Goal: Transaction & Acquisition: Subscribe to service/newsletter

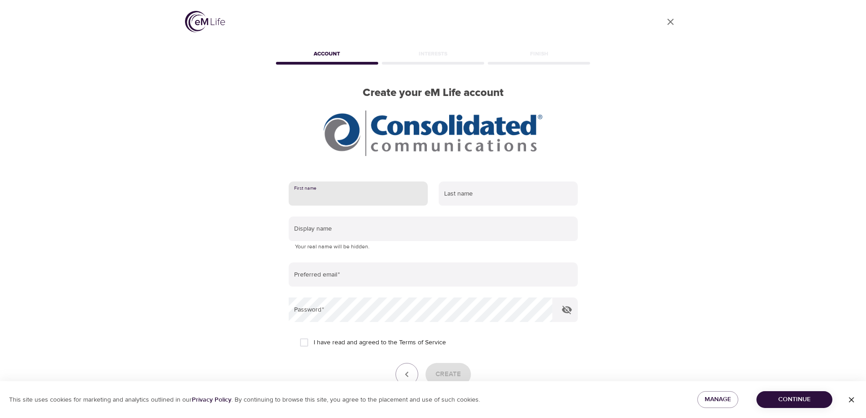
click at [335, 195] on input "text" at bounding box center [358, 193] width 139 height 25
type input "c"
type input "[PERSON_NAME]"
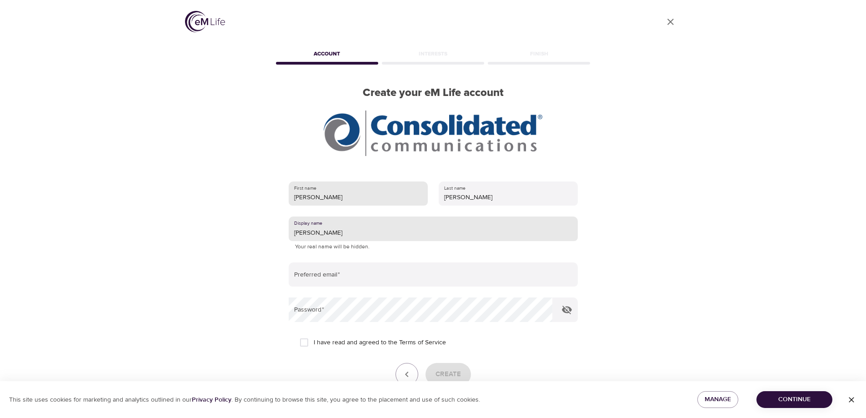
type input "[PERSON_NAME]"
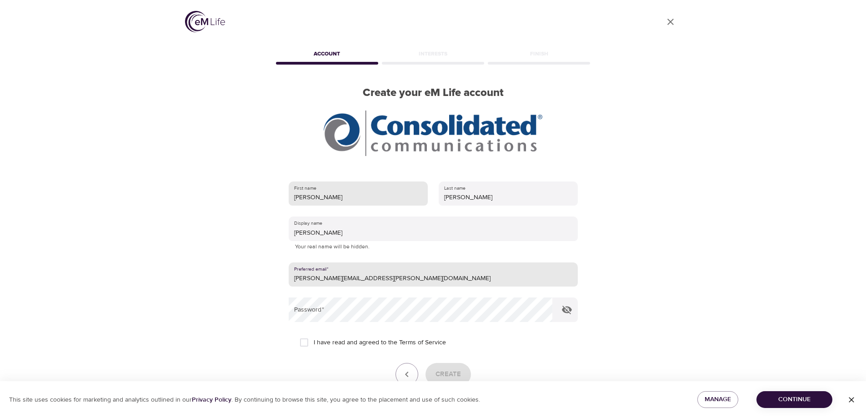
type input "[PERSON_NAME][EMAIL_ADDRESS][PERSON_NAME][DOMAIN_NAME]"
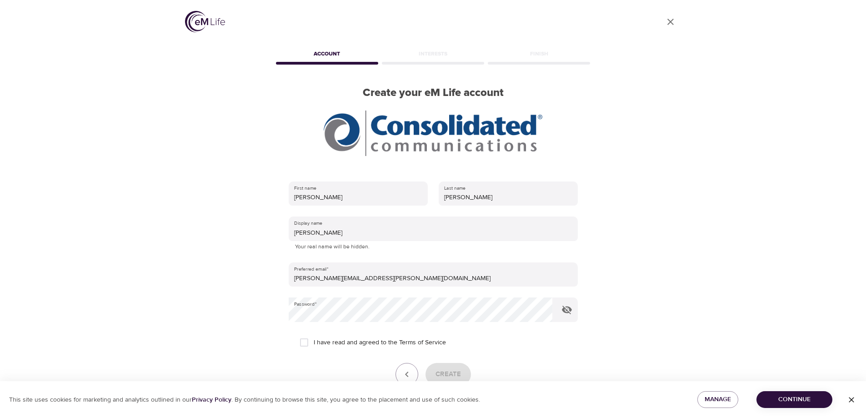
click at [341, 341] on span "I have read and agreed to the Terms of Service" at bounding box center [380, 343] width 132 height 10
click at [314, 341] on input "I have read and agreed to the Terms of Service" at bounding box center [304, 342] width 19 height 19
checkbox input "true"
click at [451, 374] on span "Create" at bounding box center [448, 374] width 25 height 12
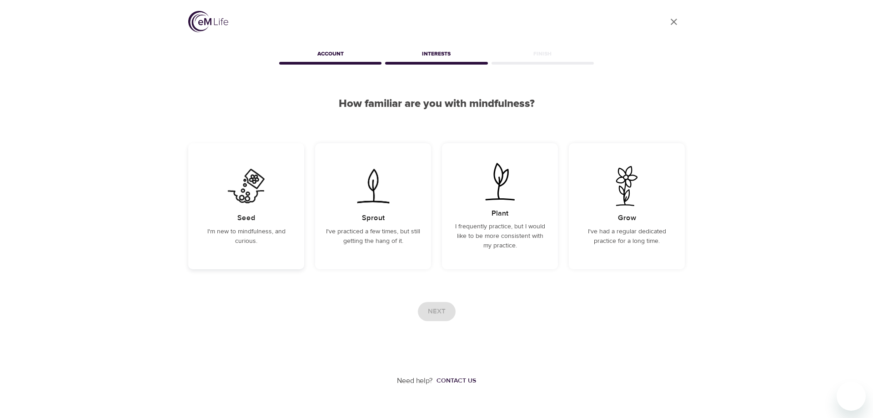
click at [242, 189] on img at bounding box center [246, 186] width 46 height 40
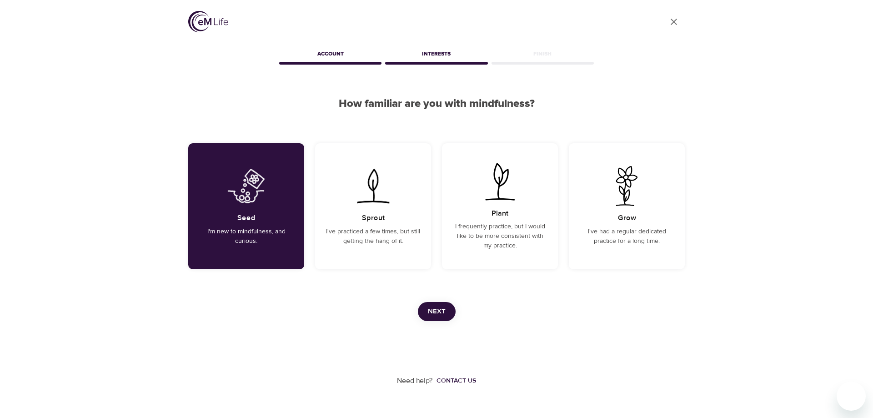
click at [433, 310] on span "Next" at bounding box center [437, 312] width 18 height 12
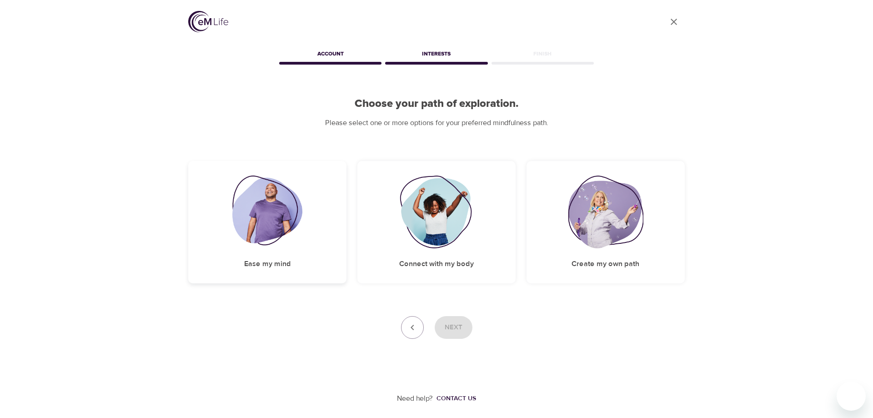
click at [251, 220] on img at bounding box center [267, 212] width 70 height 73
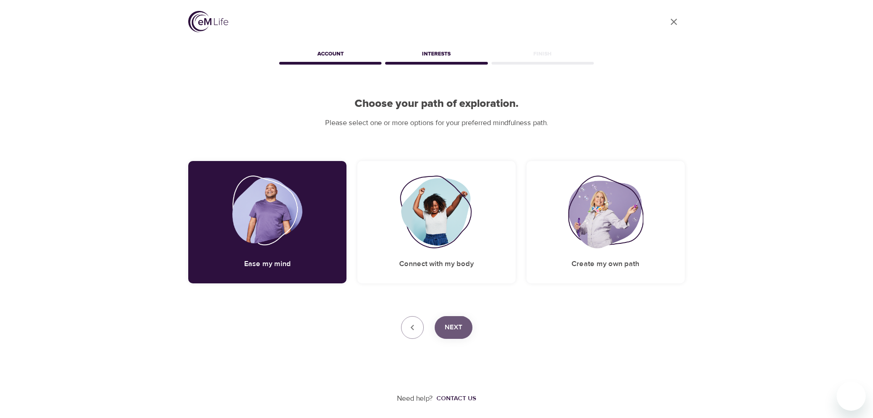
click at [445, 332] on span "Next" at bounding box center [454, 327] width 18 height 12
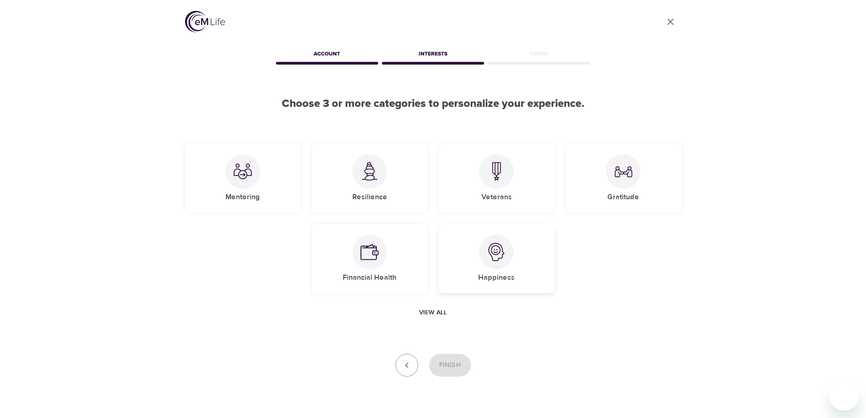
click at [498, 261] on div at bounding box center [496, 252] width 35 height 35
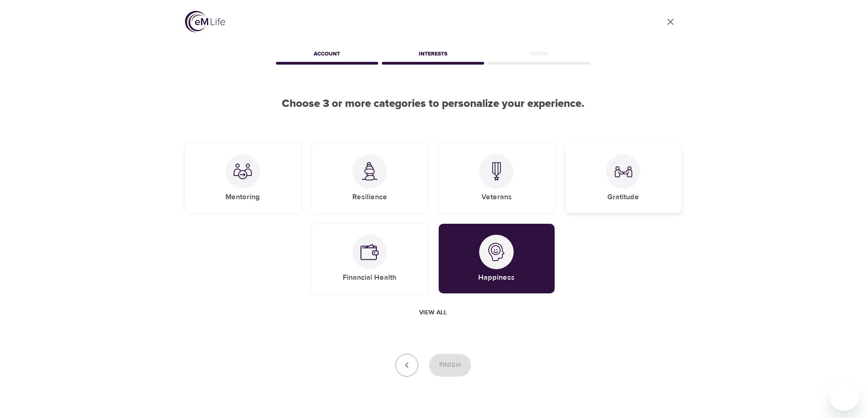
click at [634, 176] on div at bounding box center [623, 171] width 35 height 35
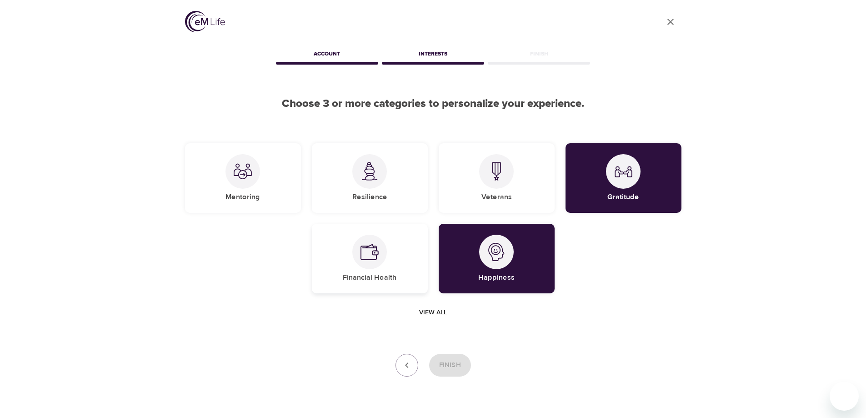
click at [367, 261] on div at bounding box center [369, 252] width 35 height 35
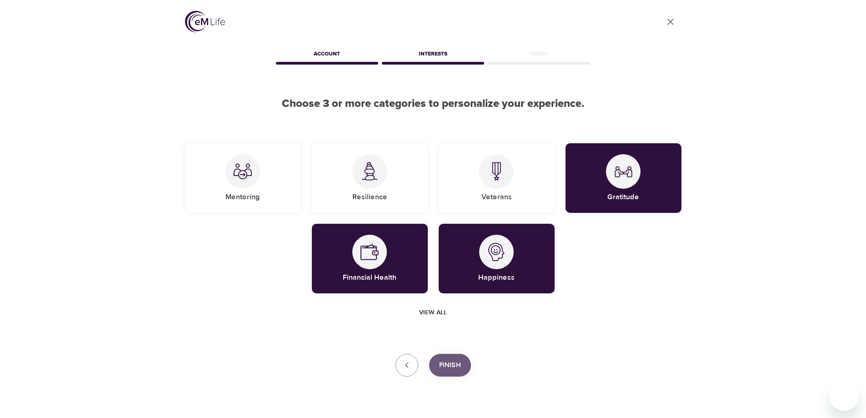
click at [452, 366] on span "Finish" at bounding box center [450, 365] width 22 height 12
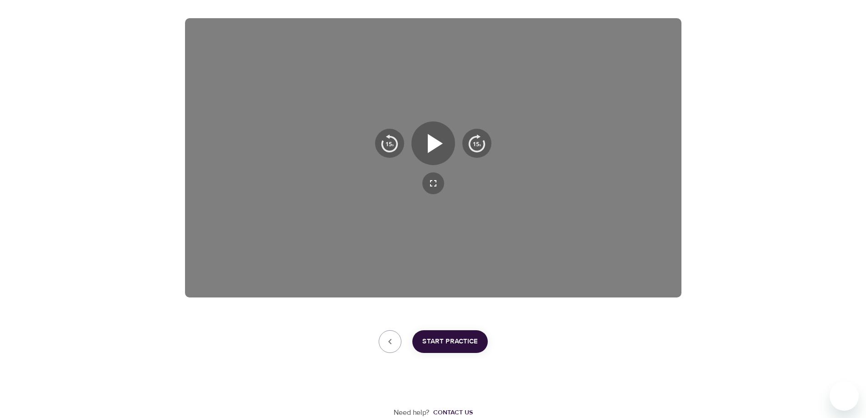
scroll to position [97, 0]
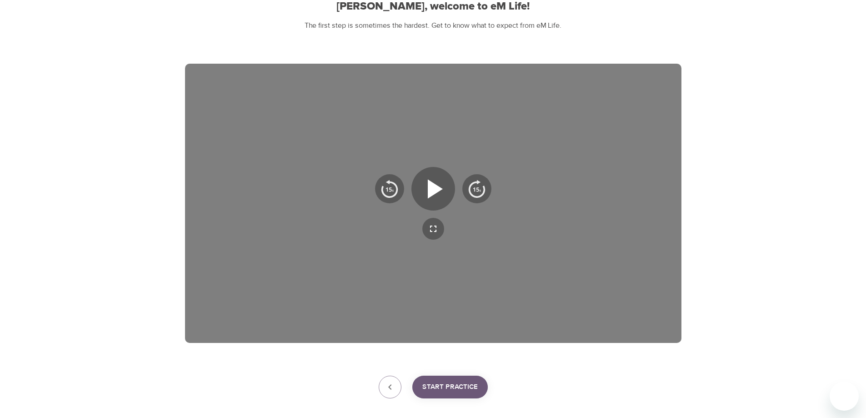
click at [469, 386] on span "Start Practice" at bounding box center [449, 387] width 55 height 12
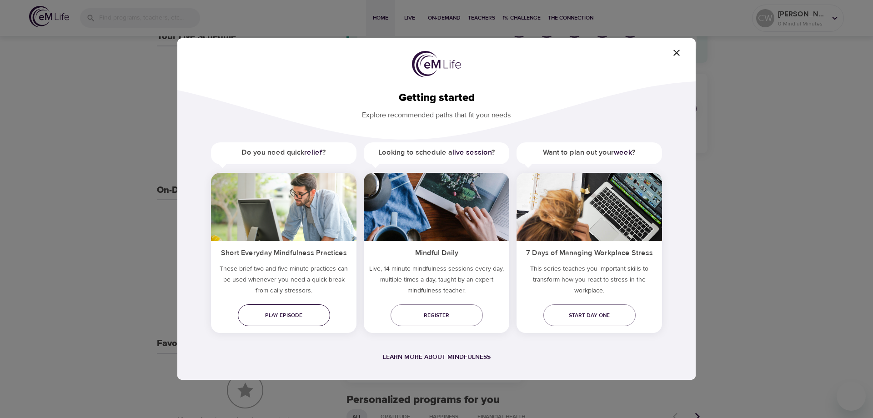
click at [286, 314] on span "Play episode" at bounding box center [284, 316] width 78 height 10
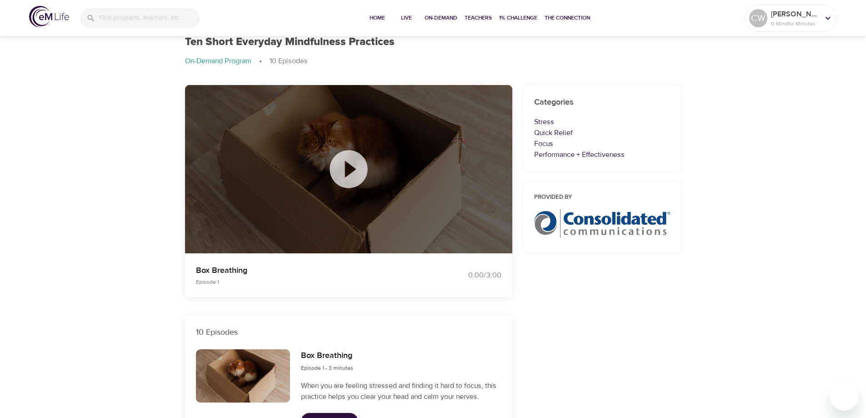
scroll to position [136, 0]
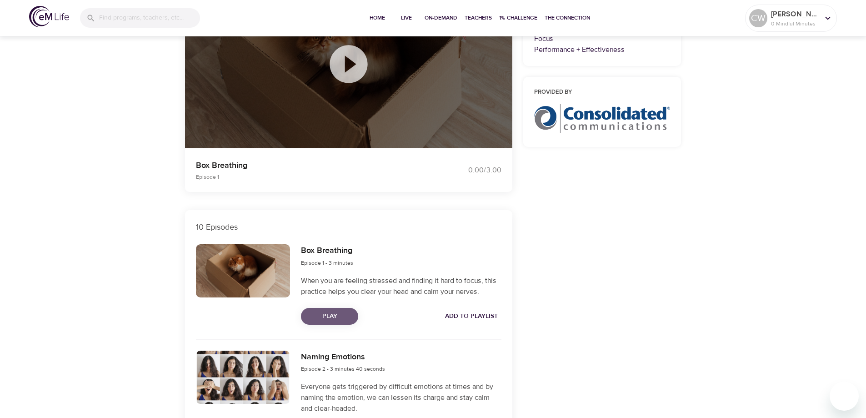
click at [325, 321] on span "Play" at bounding box center [329, 316] width 43 height 11
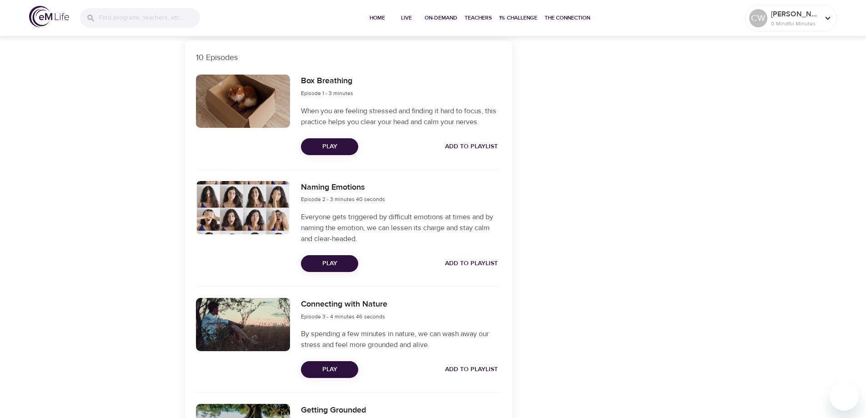
scroll to position [318, 0]
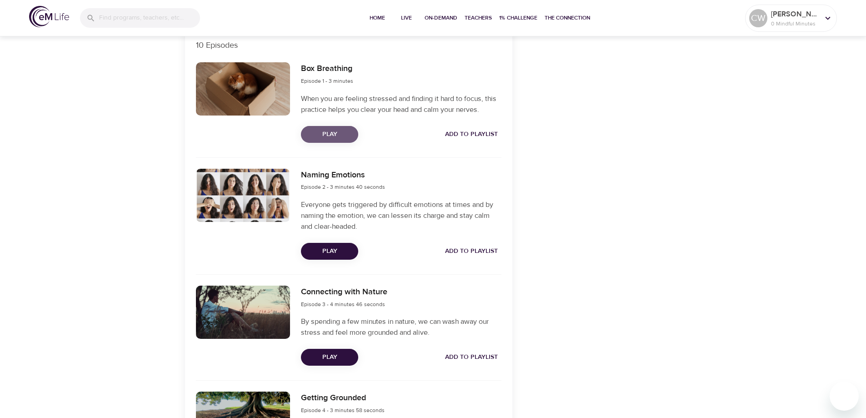
click at [341, 132] on span "Play" at bounding box center [329, 134] width 43 height 11
click at [327, 253] on span "Play" at bounding box center [329, 251] width 43 height 11
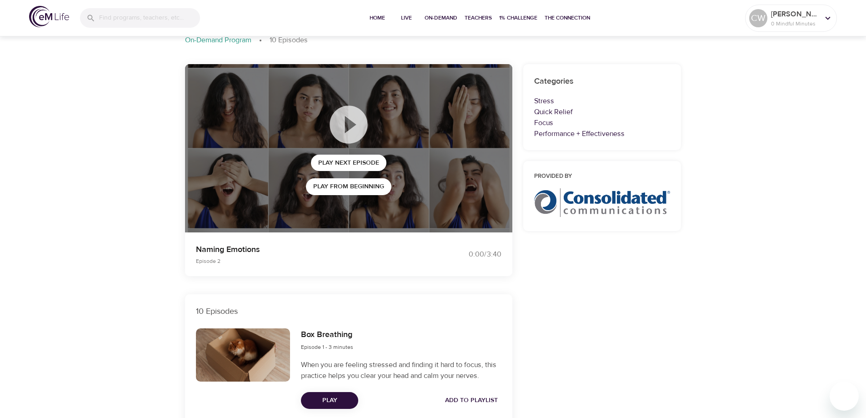
scroll to position [45, 0]
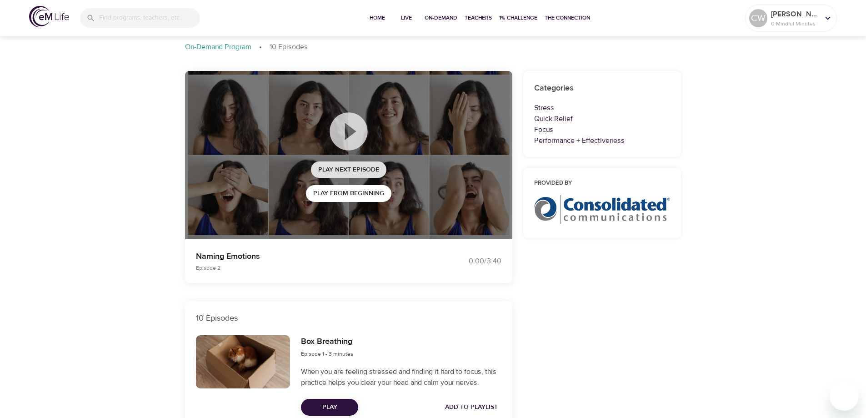
click at [340, 167] on span "Play Next Episode" at bounding box center [348, 169] width 61 height 11
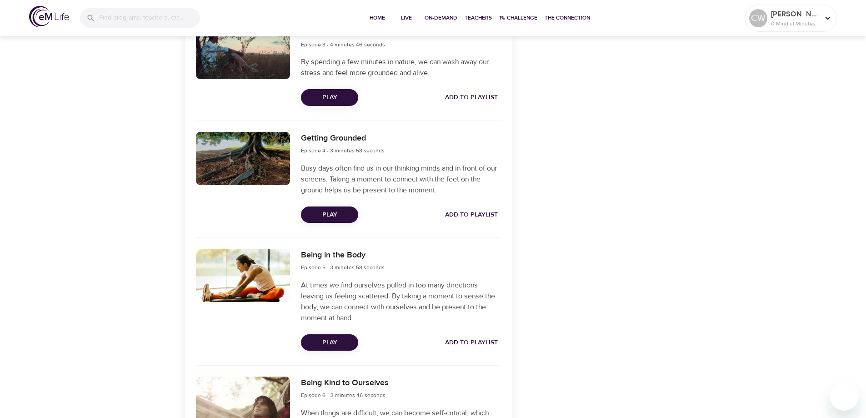
scroll to position [591, 0]
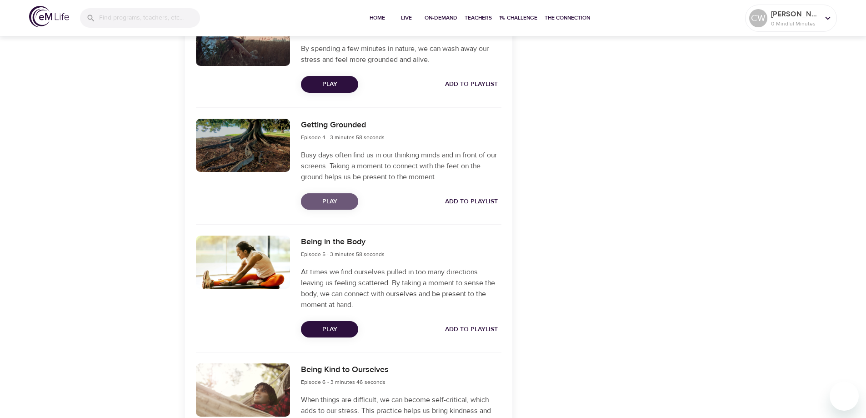
click at [332, 197] on span "Play" at bounding box center [329, 201] width 43 height 11
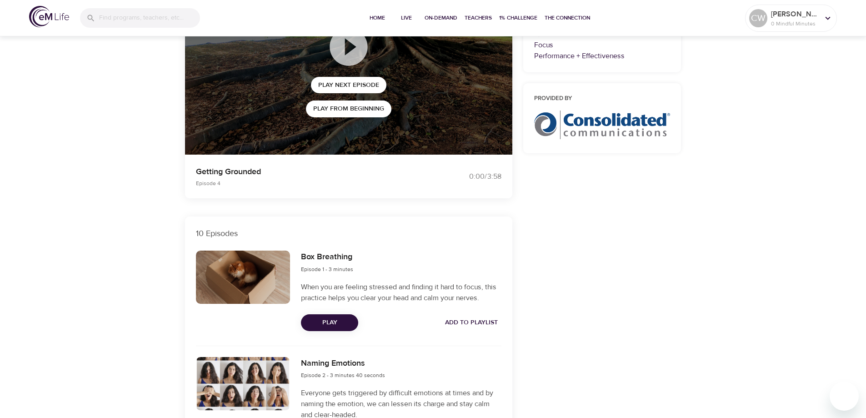
scroll to position [0, 0]
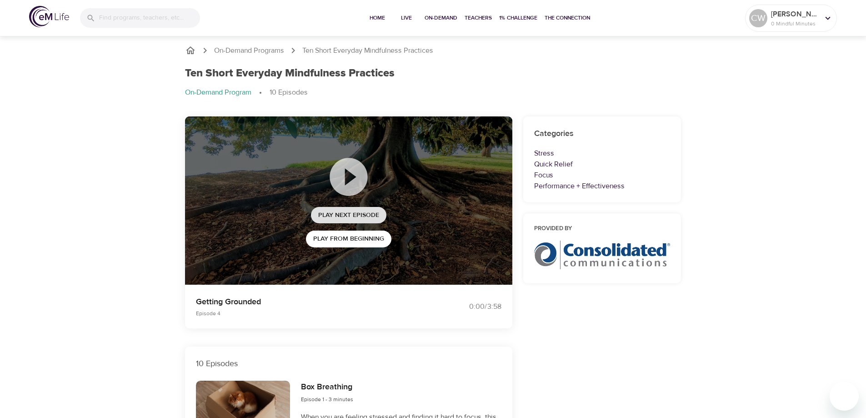
click at [346, 217] on span "Play Next Episode" at bounding box center [348, 215] width 61 height 11
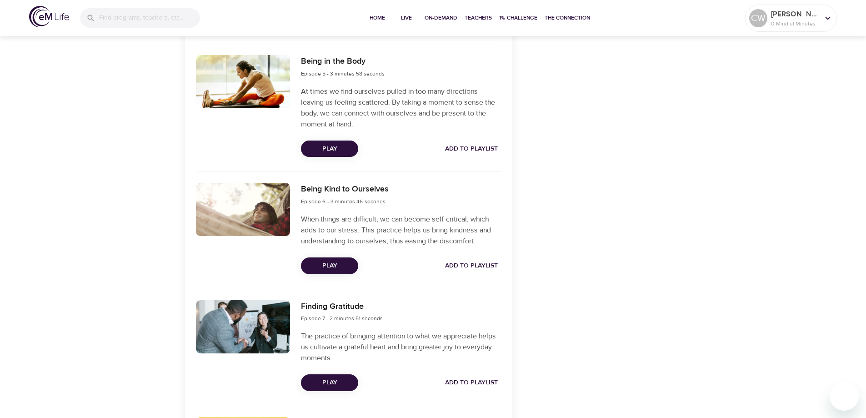
scroll to position [773, 0]
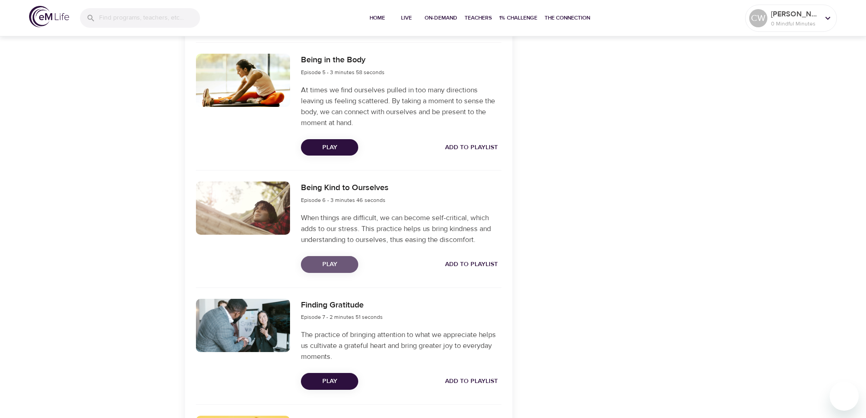
click at [329, 262] on span "Play" at bounding box center [329, 264] width 43 height 11
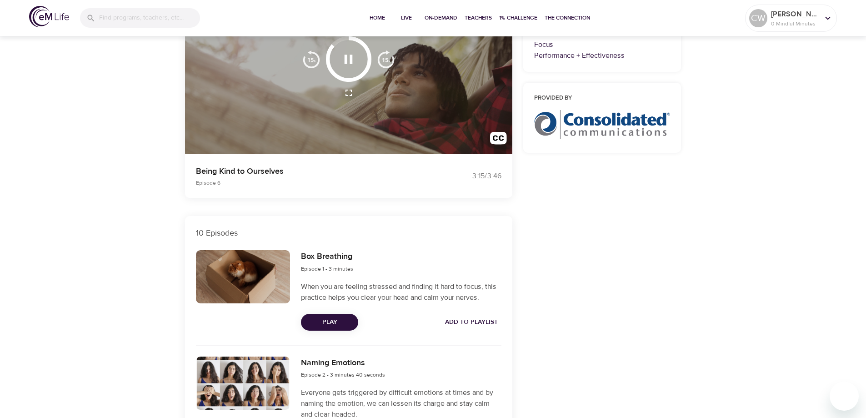
scroll to position [0, 0]
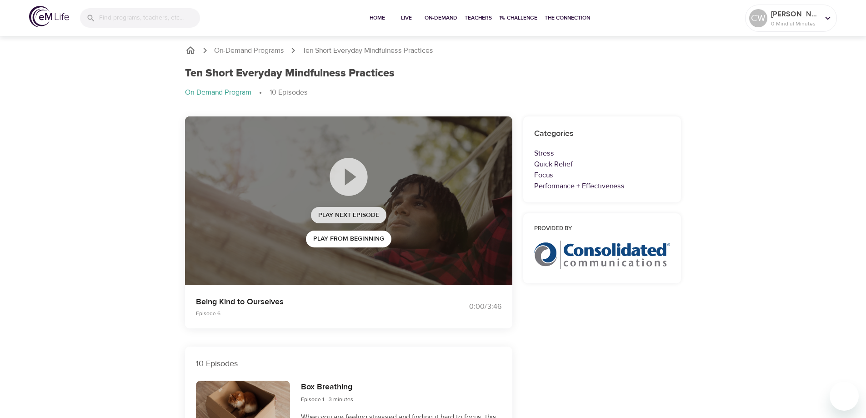
click at [326, 215] on span "Play Next Episode" at bounding box center [348, 215] width 61 height 11
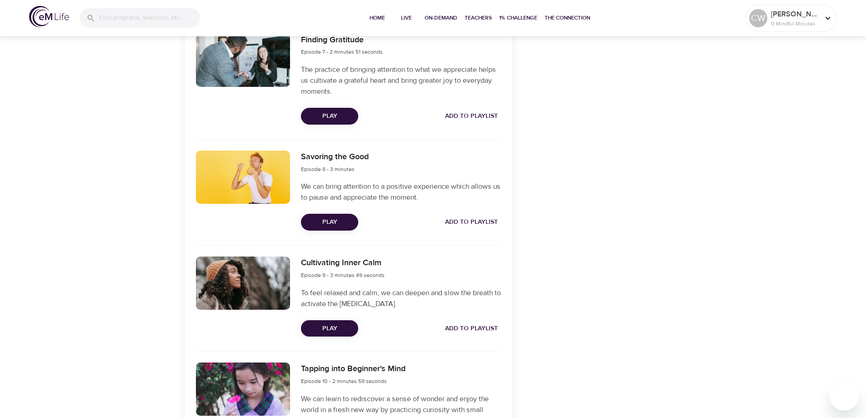
scroll to position [993, 0]
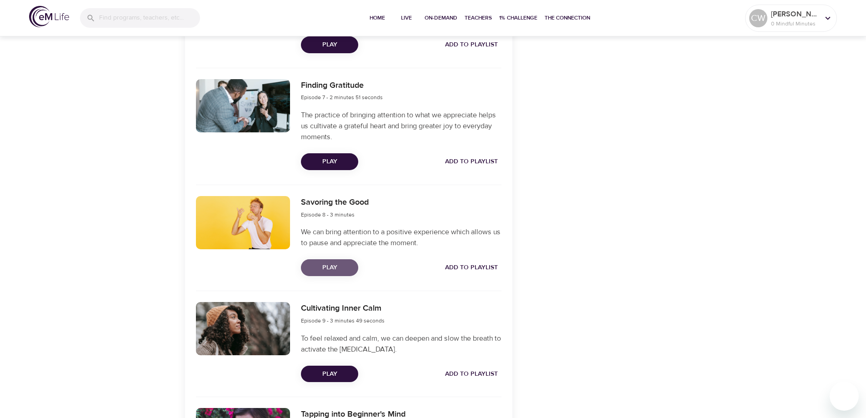
click at [336, 264] on span "Play" at bounding box center [329, 267] width 43 height 11
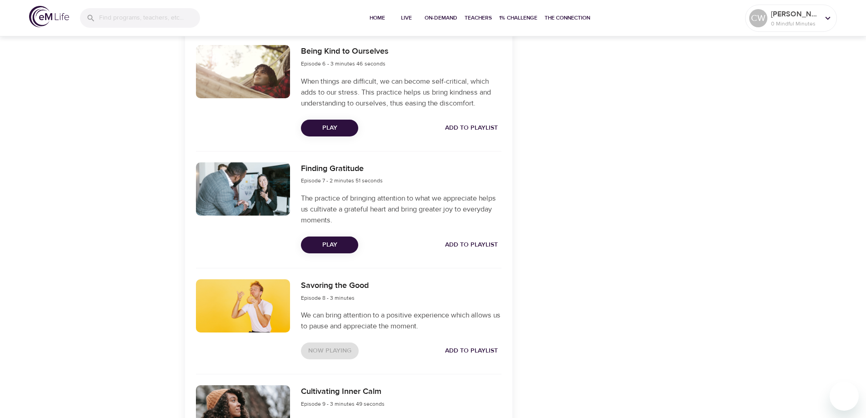
scroll to position [1130, 0]
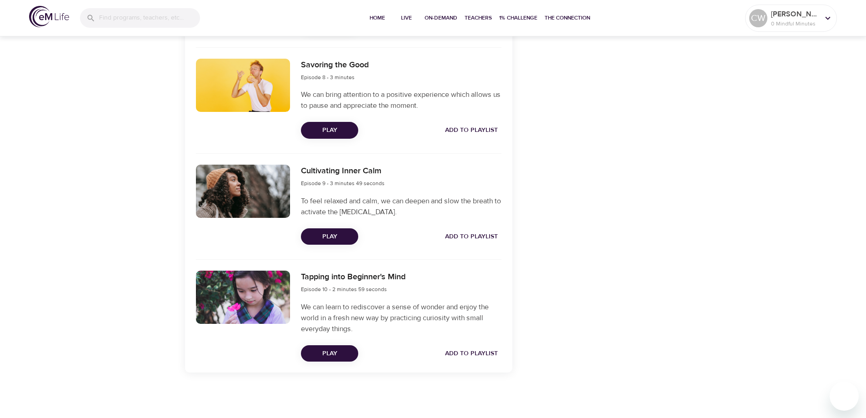
click at [337, 238] on span "Play" at bounding box center [329, 236] width 43 height 11
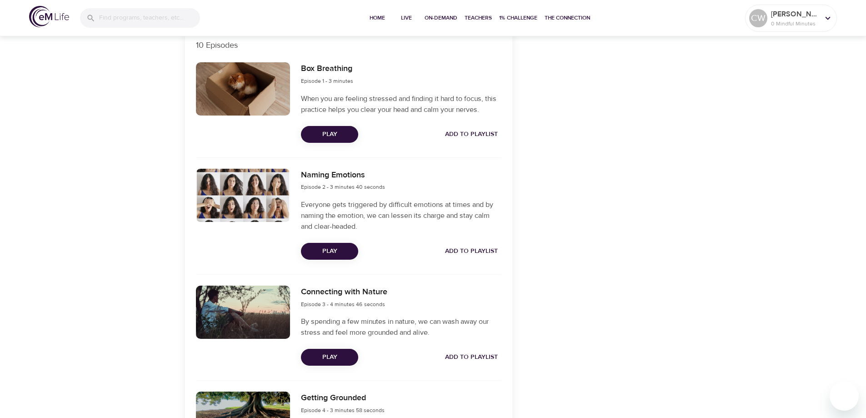
scroll to position [0, 0]
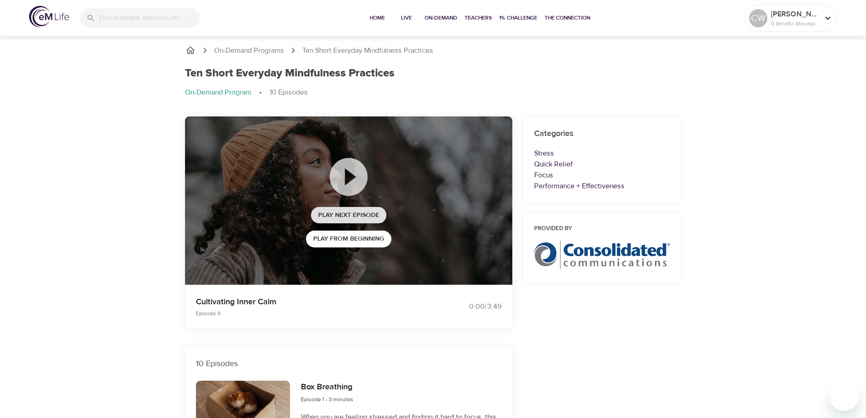
click at [358, 213] on span "Play Next Episode" at bounding box center [348, 215] width 61 height 11
